Goal: Task Accomplishment & Management: Use online tool/utility

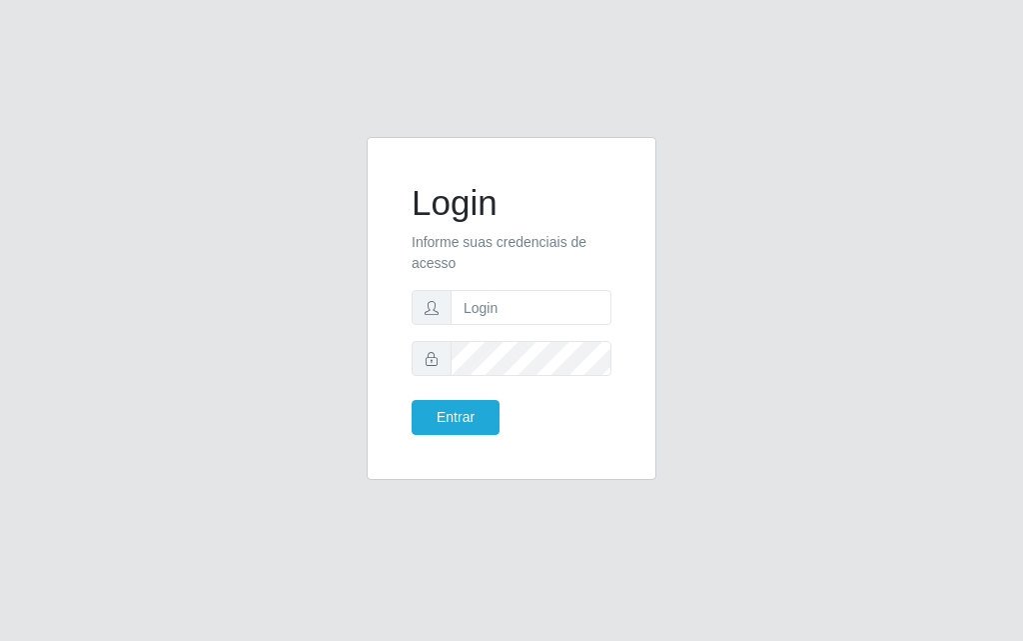
click at [517, 337] on form "Login Informe suas credenciais de acesso Entrar" at bounding box center [512, 308] width 200 height 253
click at [522, 308] on input "text" at bounding box center [531, 307] width 161 height 35
type input "[PERSON_NAME]"
click at [486, 422] on button "Entrar" at bounding box center [456, 417] width 88 height 35
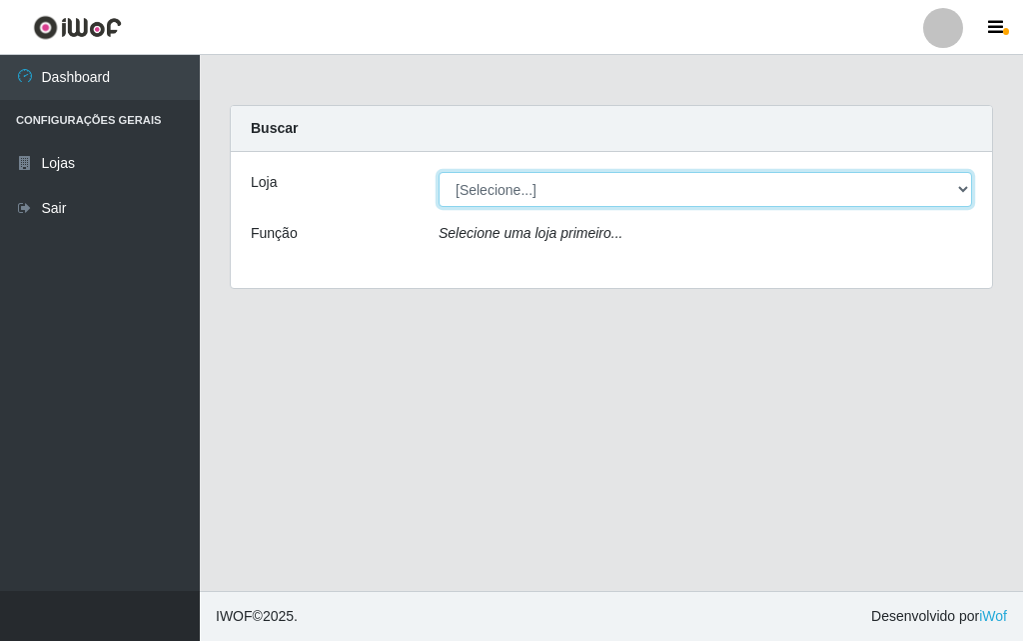
click at [961, 194] on select "[Selecione...] Divino Fogão - [GEOGRAPHIC_DATA]" at bounding box center [706, 189] width 534 height 35
select select "499"
click at [439, 172] on select "[Selecione...] Divino Fogão - [GEOGRAPHIC_DATA]" at bounding box center [706, 189] width 534 height 35
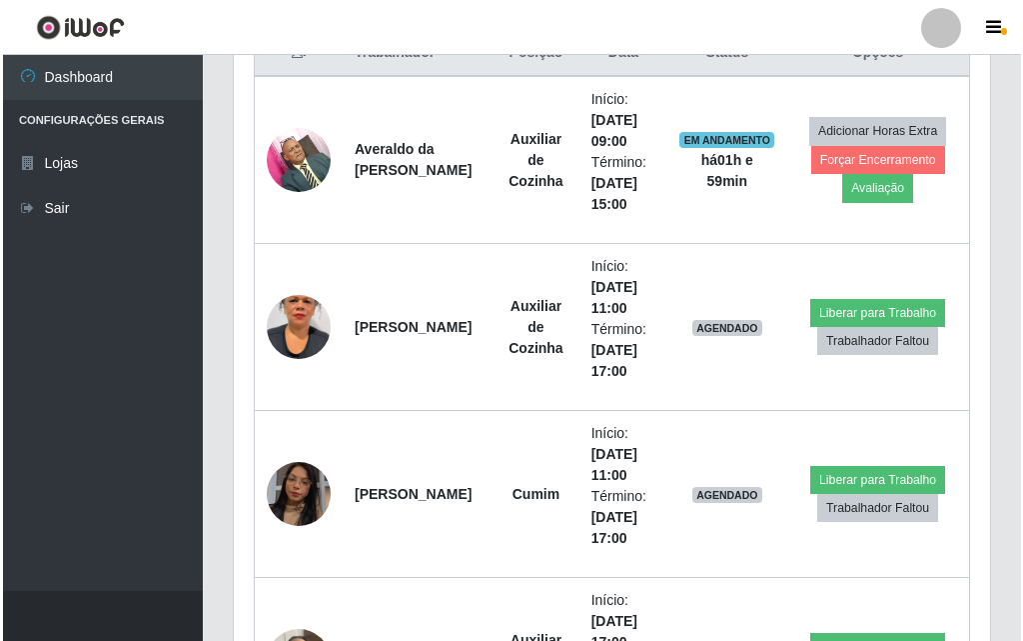
scroll to position [899, 0]
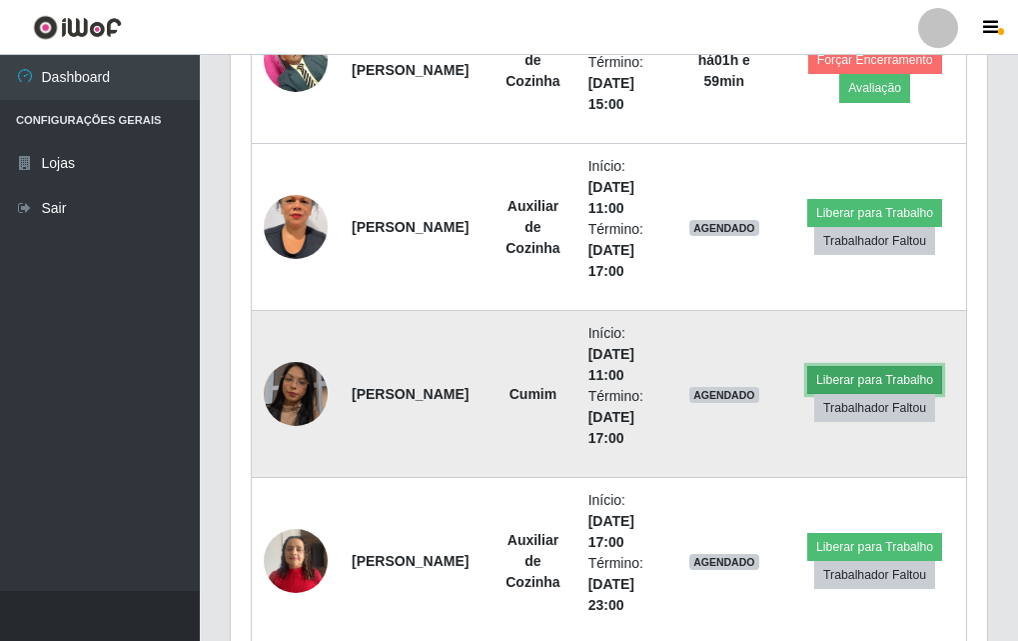
click at [830, 369] on button "Liberar para Trabalho" at bounding box center [875, 380] width 135 height 28
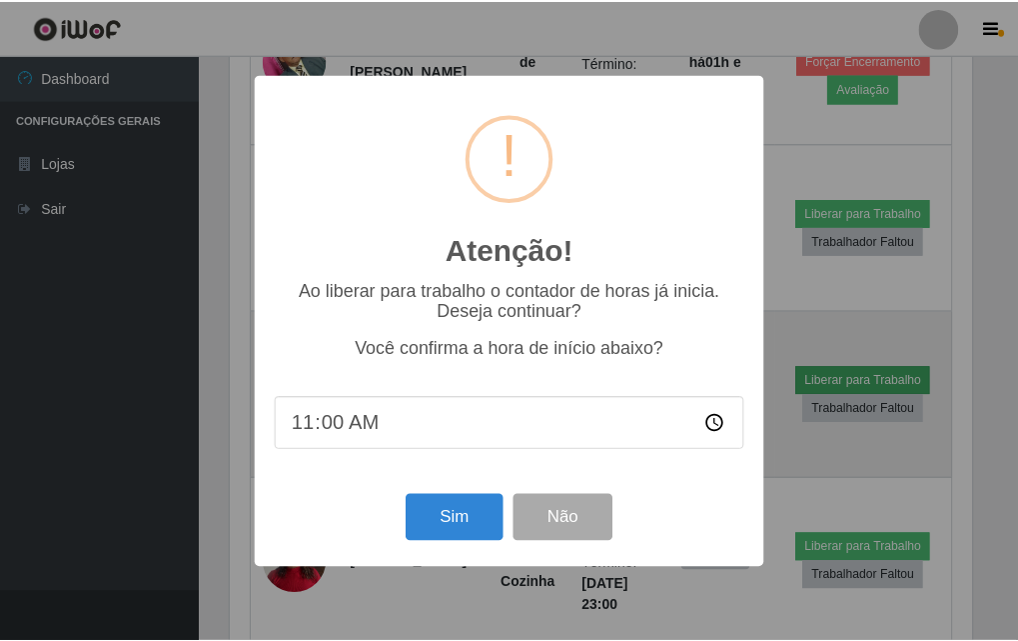
scroll to position [415, 747]
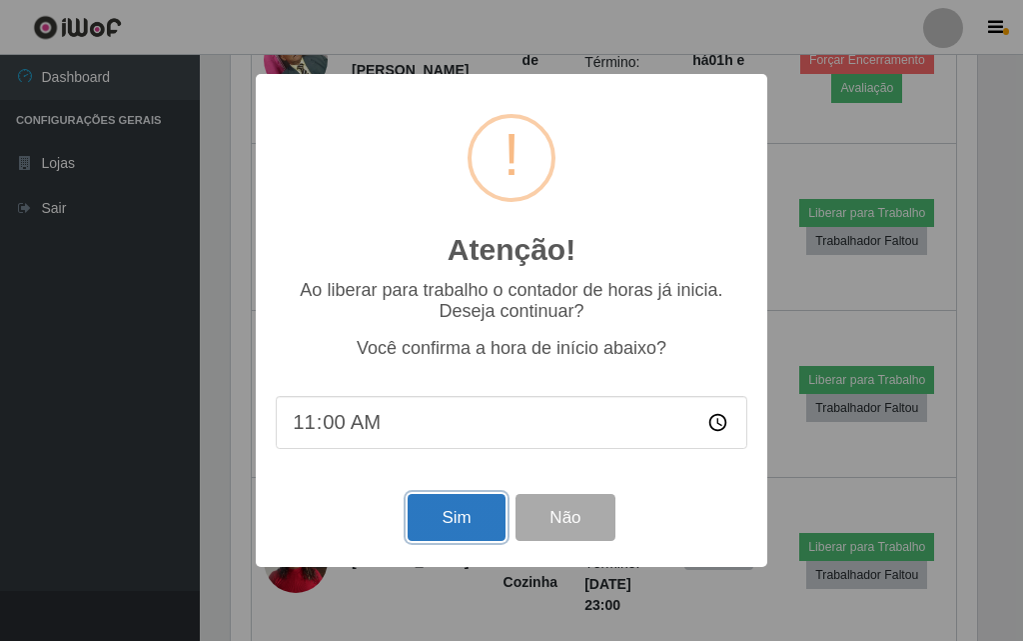
click at [459, 535] on button "Sim" at bounding box center [456, 517] width 97 height 47
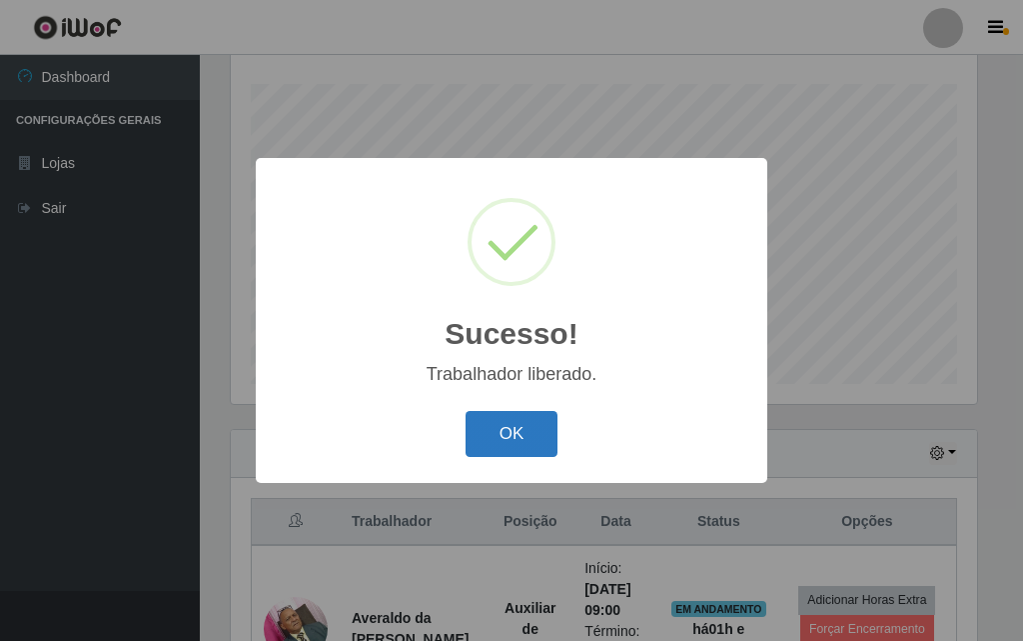
click at [469, 419] on button "OK" at bounding box center [512, 434] width 93 height 47
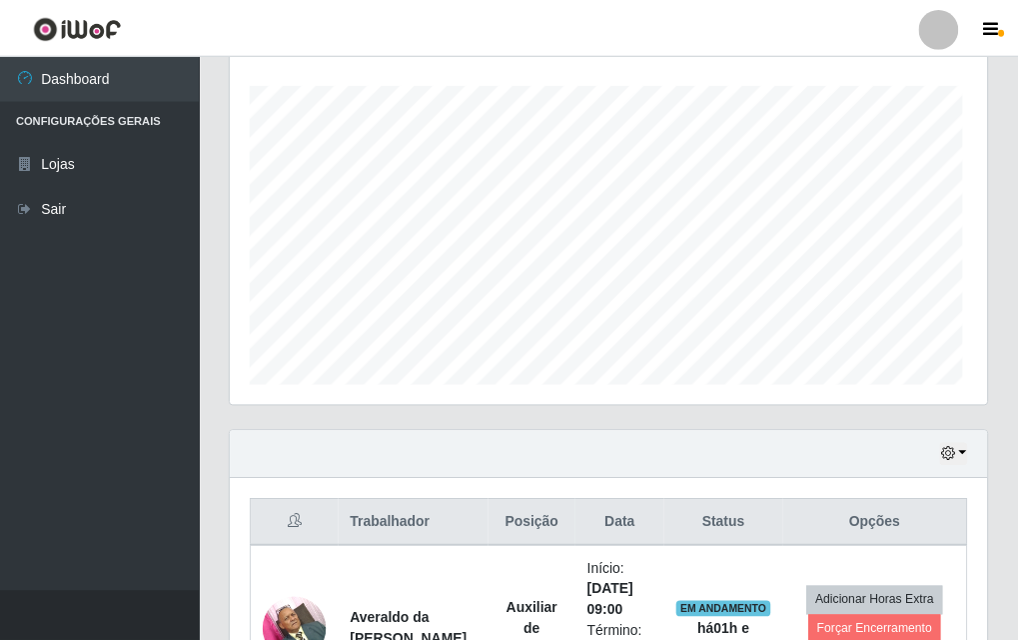
scroll to position [415, 757]
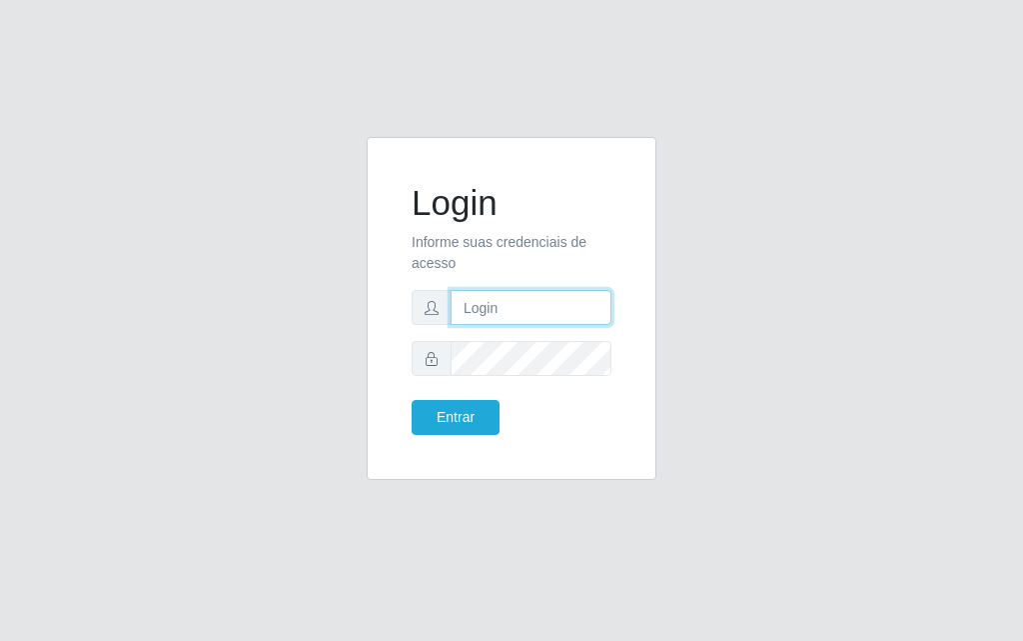
click at [515, 303] on input "text" at bounding box center [531, 307] width 161 height 35
type input "D"
click at [515, 303] on input "text" at bounding box center [531, 307] width 161 height 35
type input "[PERSON_NAME]"
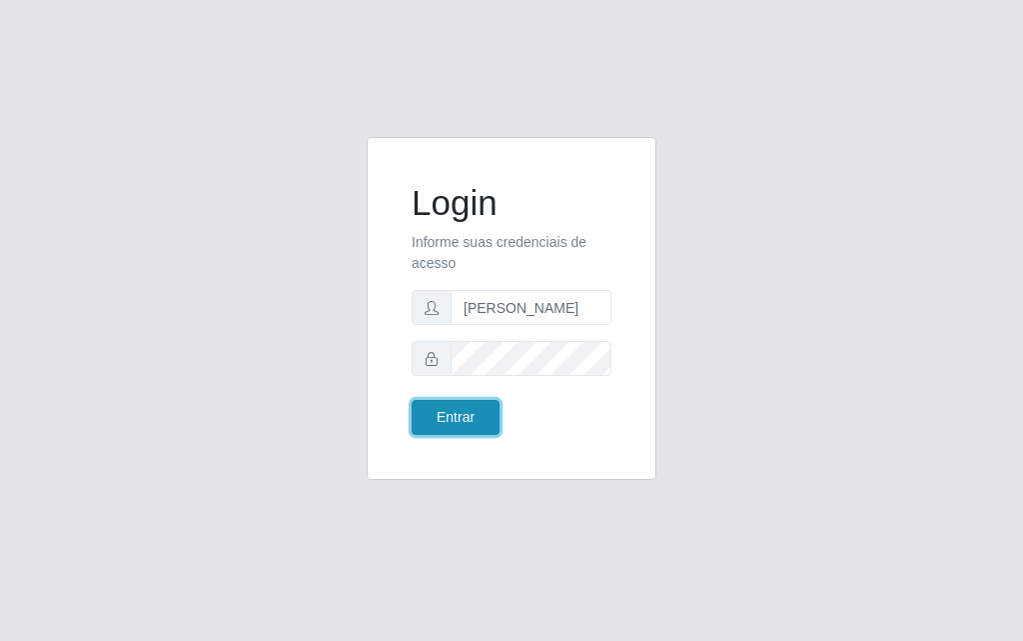
click at [481, 407] on button "Entrar" at bounding box center [456, 417] width 88 height 35
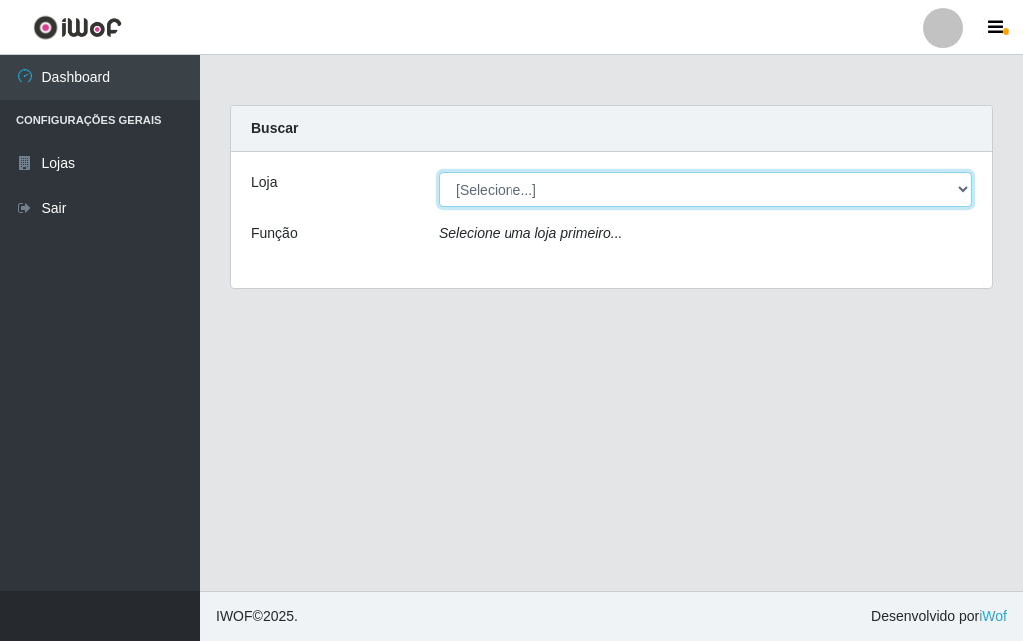
click at [953, 183] on select "[Selecione...] Divino Fogão - [GEOGRAPHIC_DATA]" at bounding box center [706, 189] width 534 height 35
select select "499"
click at [439, 172] on select "[Selecione...] Divino Fogão - [GEOGRAPHIC_DATA]" at bounding box center [706, 189] width 534 height 35
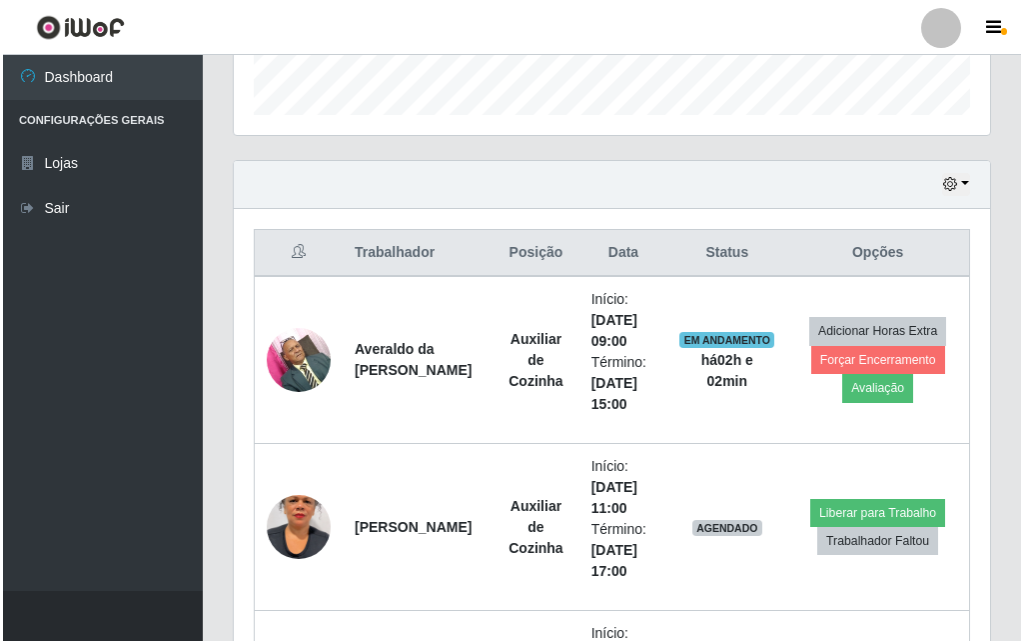
scroll to position [899, 0]
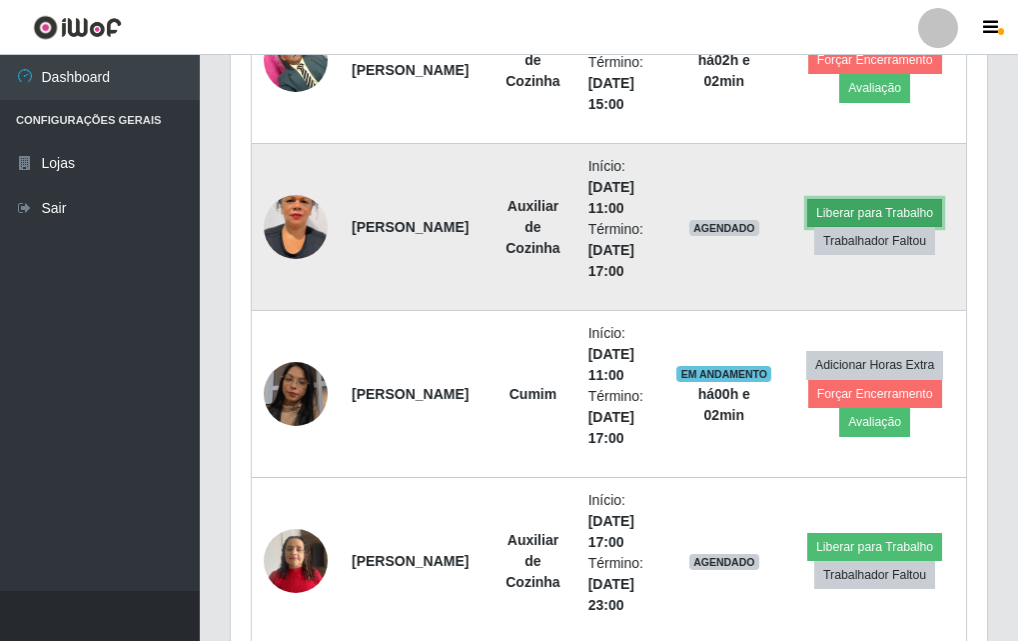
click at [864, 207] on button "Liberar para Trabalho" at bounding box center [875, 213] width 135 height 28
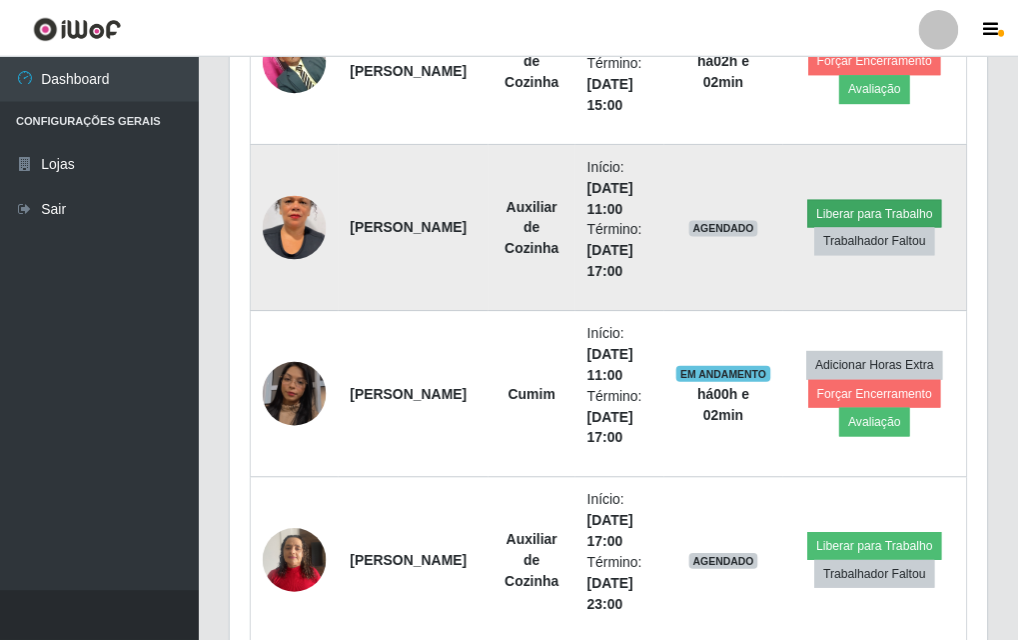
scroll to position [415, 747]
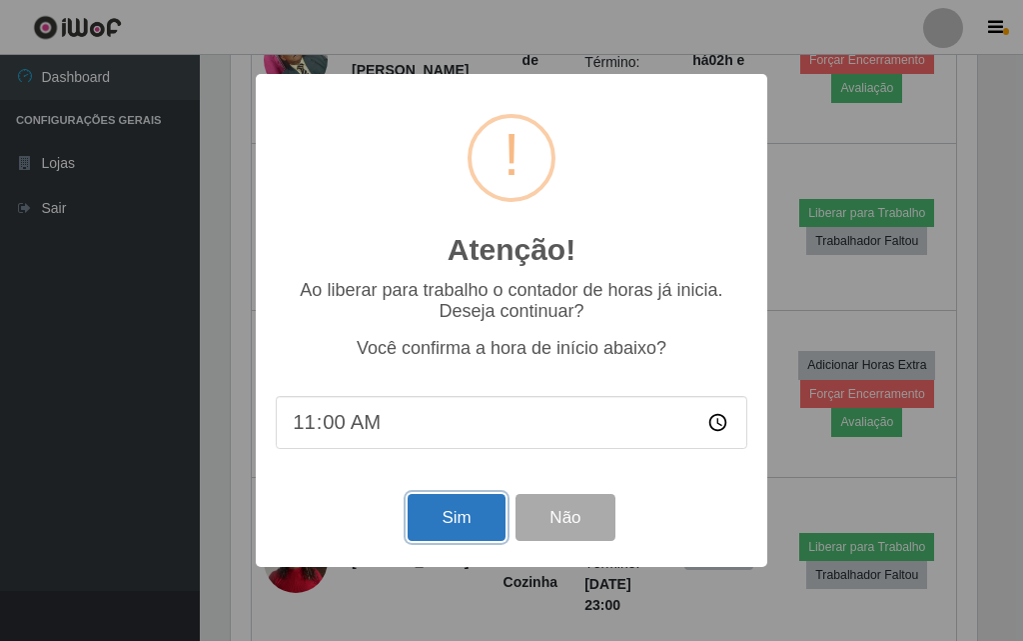
click at [447, 418] on button "Sim" at bounding box center [456, 517] width 97 height 47
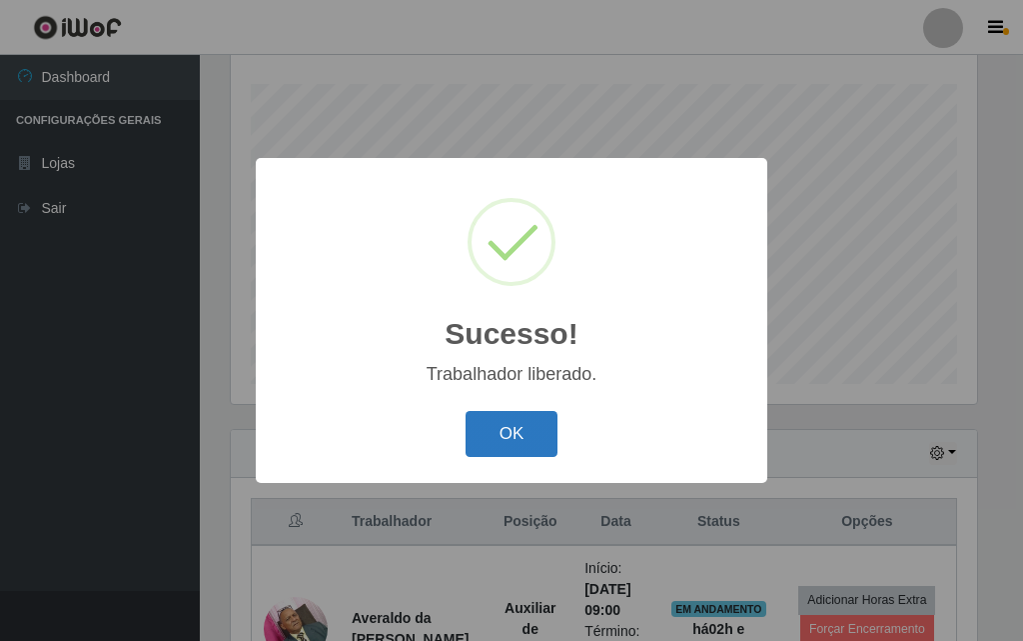
click at [490, 418] on button "OK" at bounding box center [512, 434] width 93 height 47
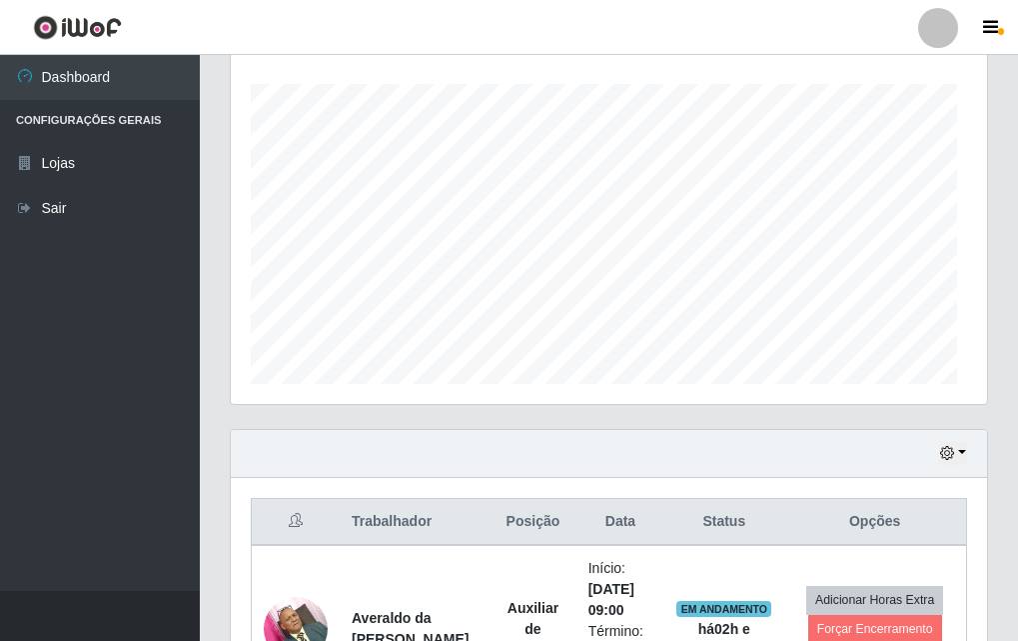
scroll to position [415, 757]
